Goal: Task Accomplishment & Management: Use online tool/utility

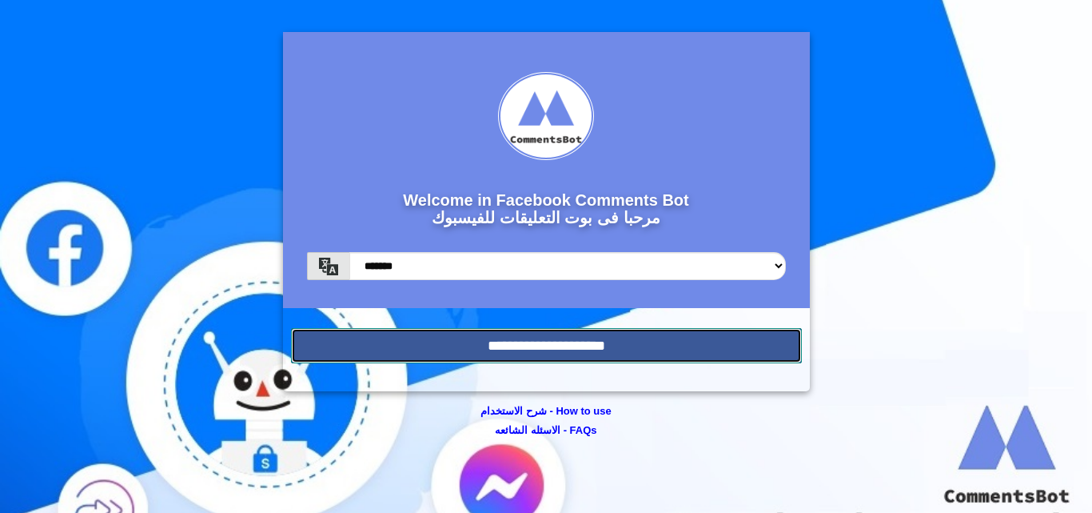
click at [640, 353] on input "**********" at bounding box center [546, 345] width 511 height 35
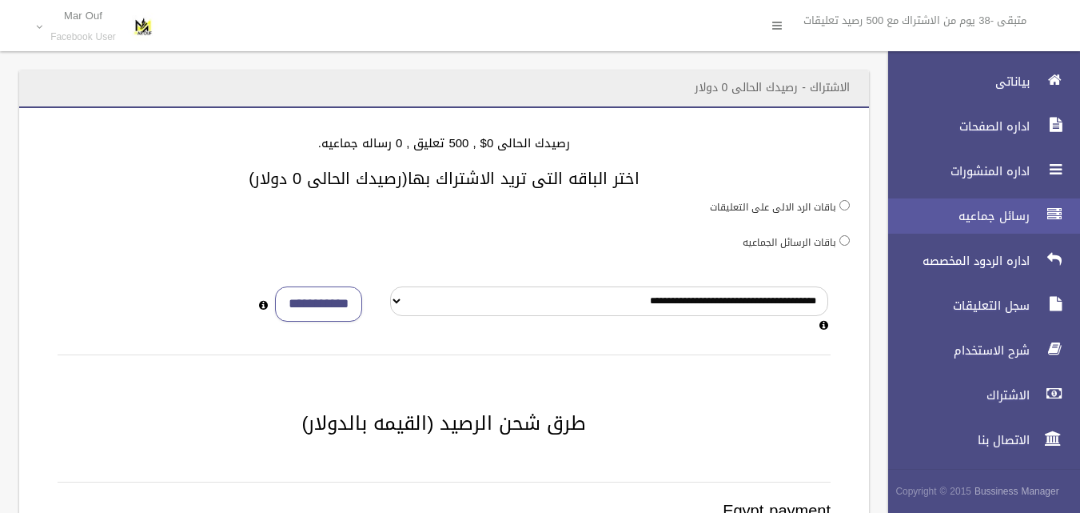
click at [1028, 211] on span "رسائل جماعيه" at bounding box center [955, 216] width 160 height 16
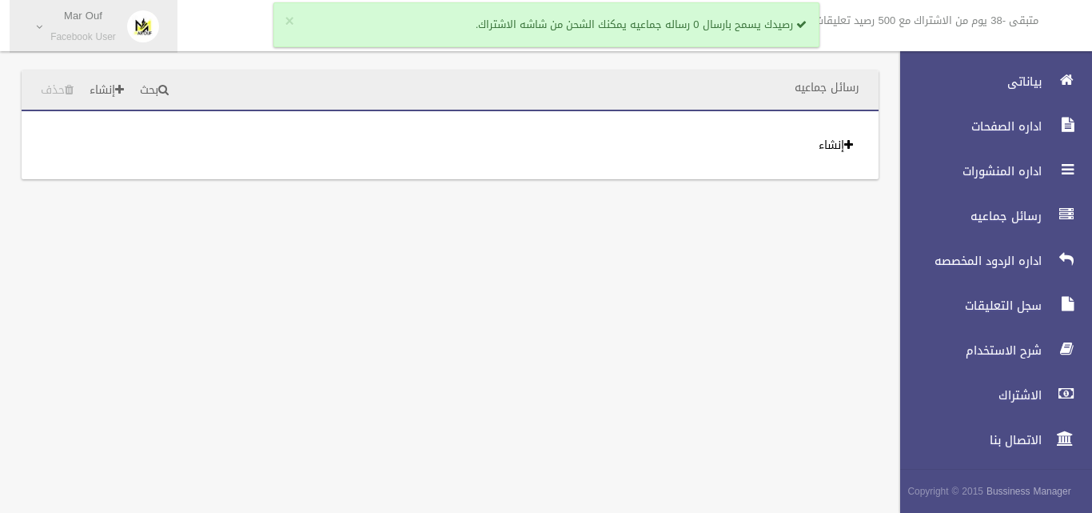
click at [100, 26] on span "Mar Ouf Facebook User" at bounding box center [83, 27] width 82 height 34
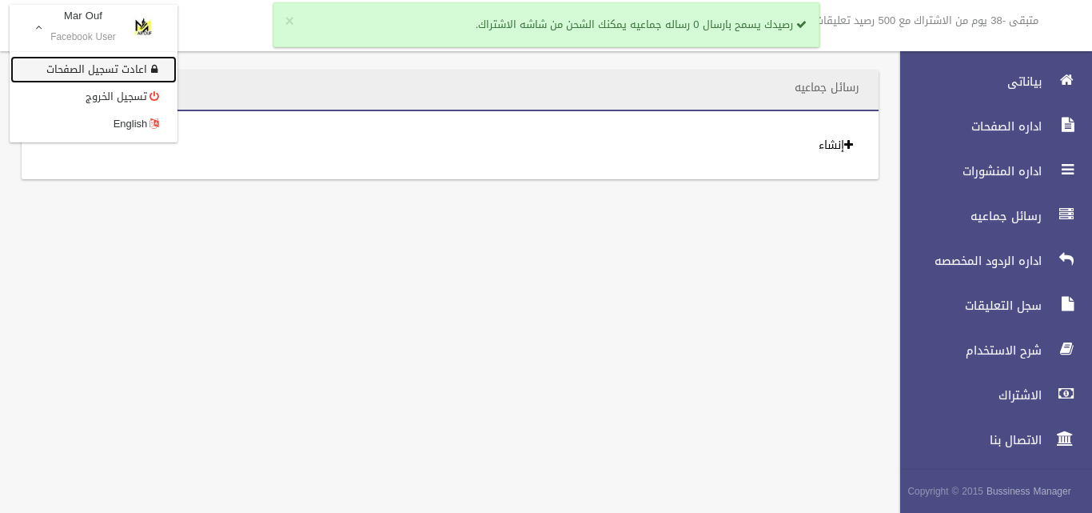
click at [120, 66] on link "اعادت تسجيل الصفحات" at bounding box center [93, 69] width 166 height 27
